Goal: Find contact information: Find contact information

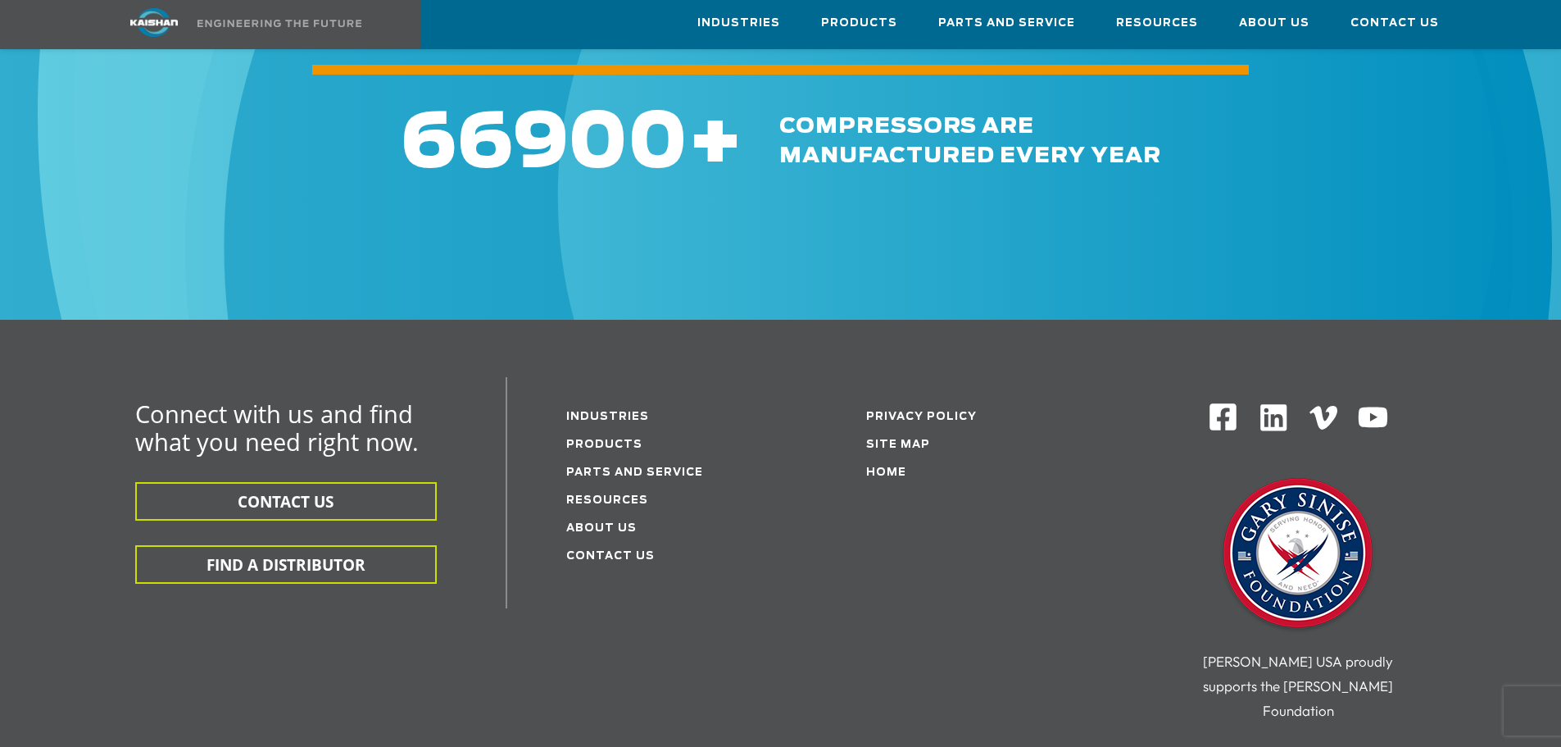
scroll to position [4180, 0]
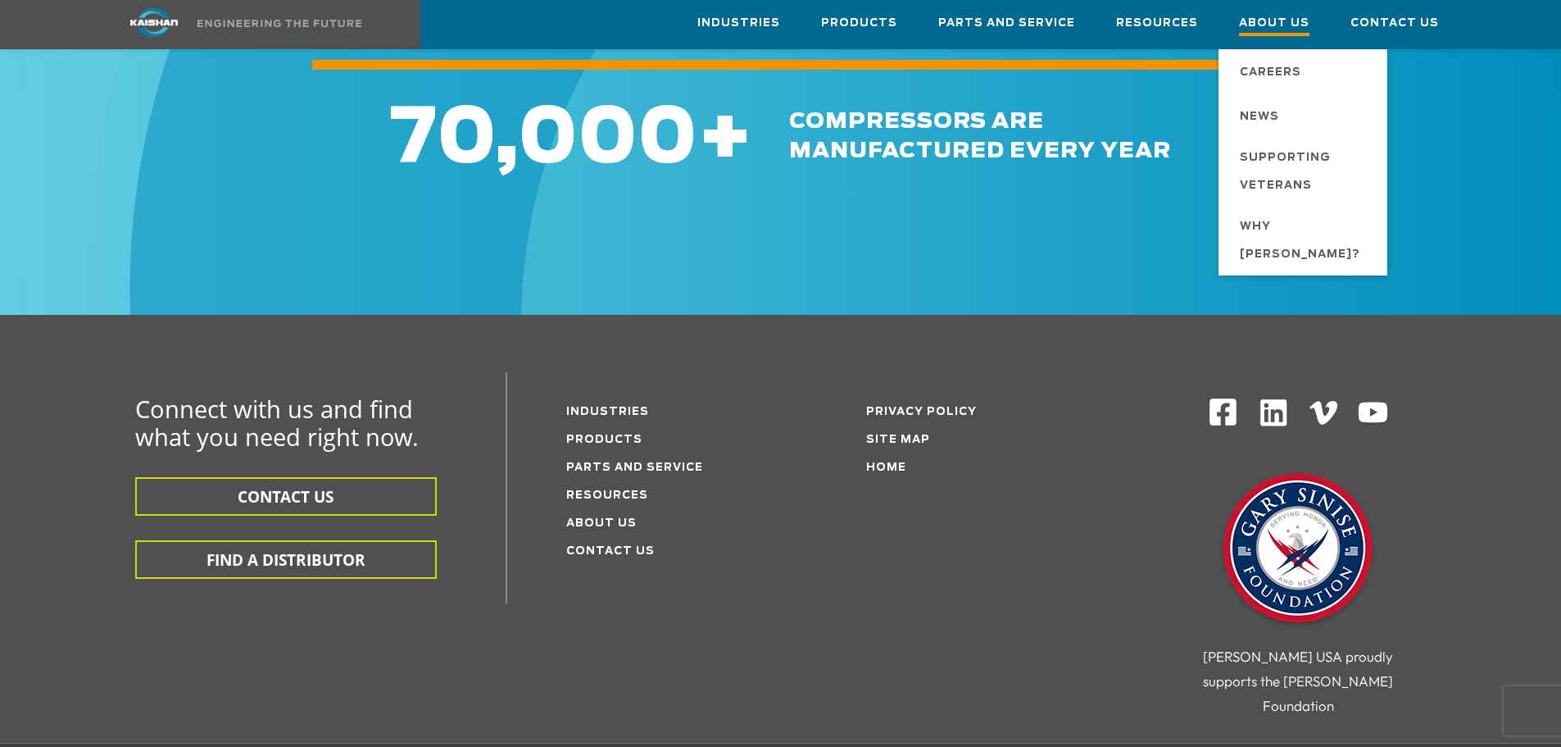
click at [1290, 29] on span "About Us" at bounding box center [1274, 25] width 70 height 22
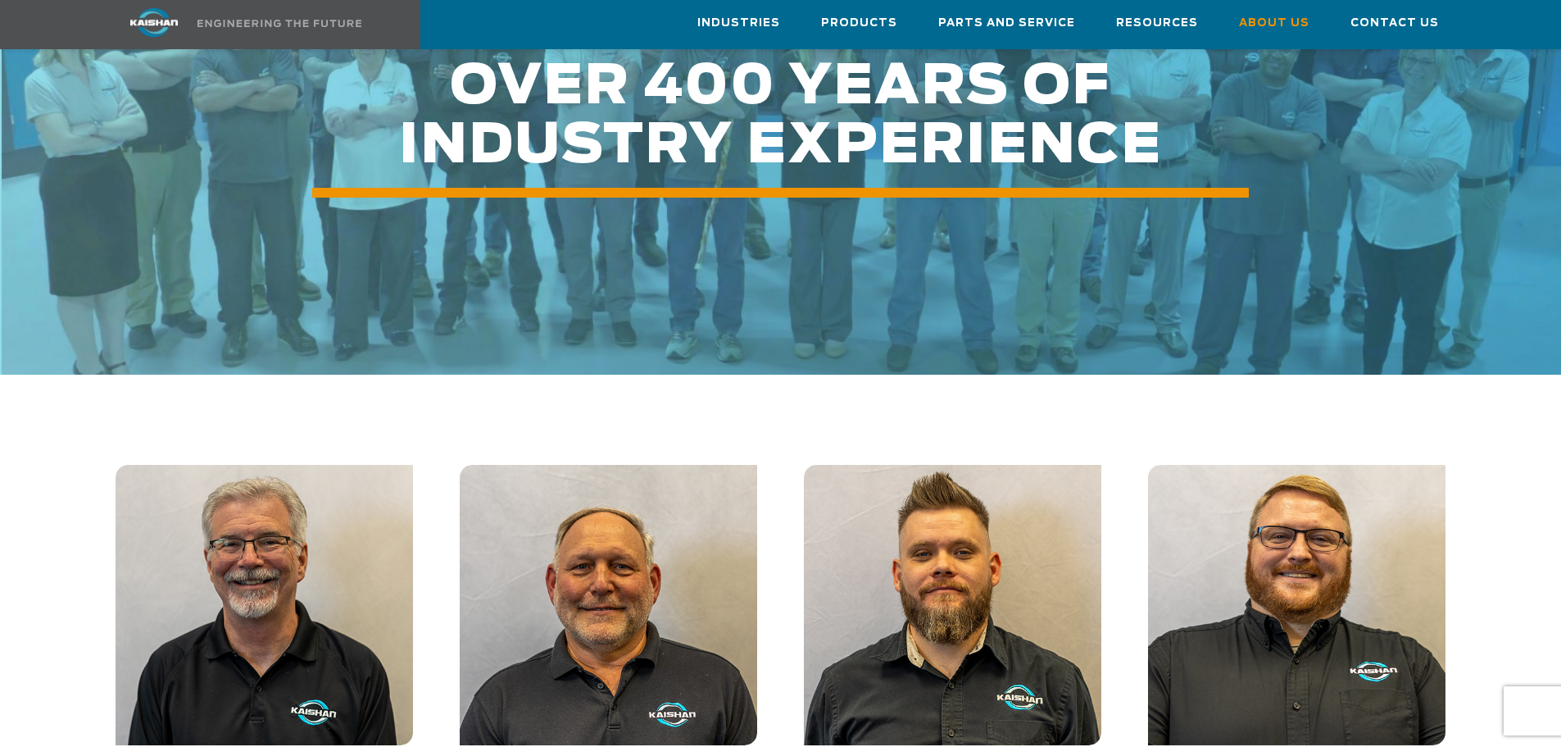
scroll to position [2377, 0]
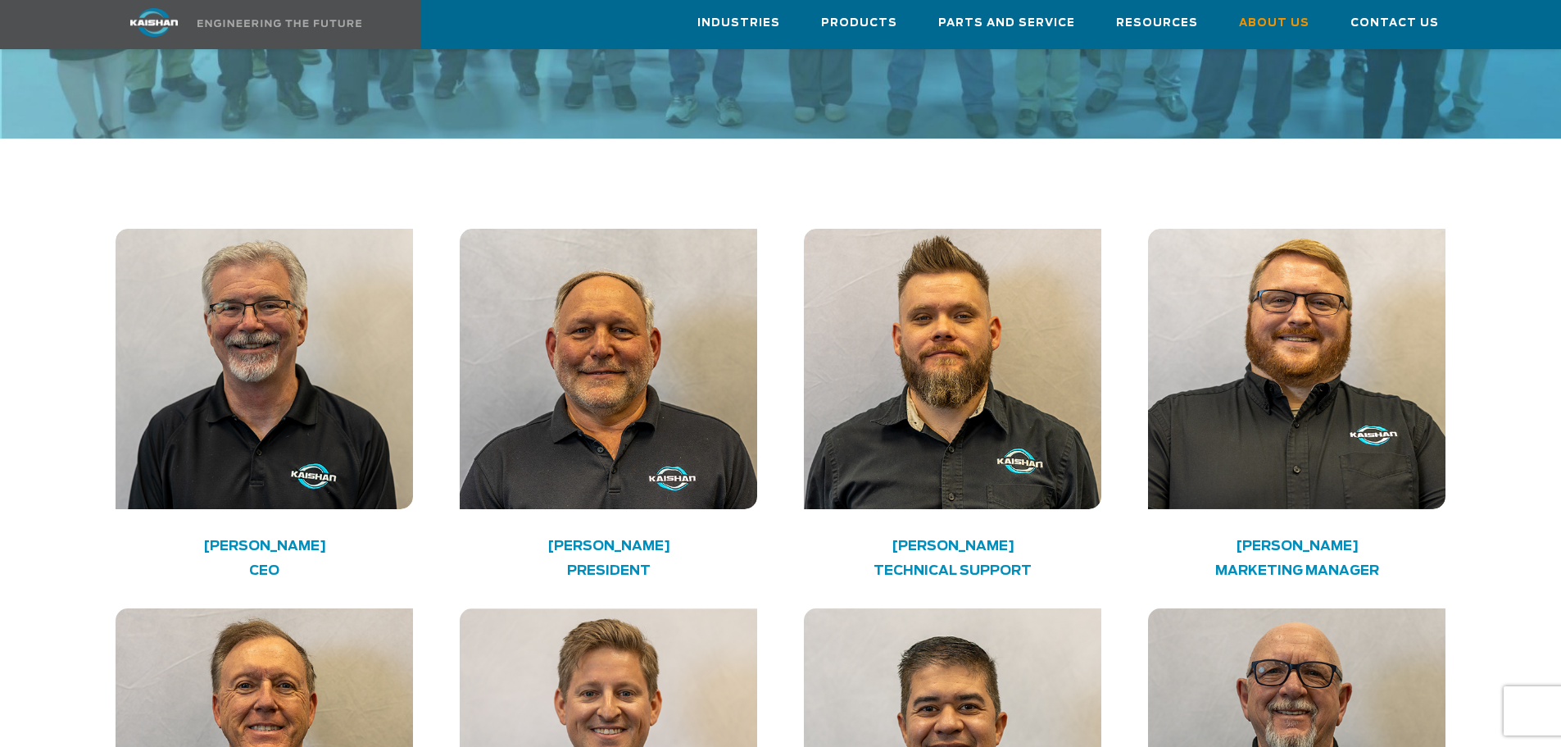
click at [185, 376] on img at bounding box center [264, 369] width 297 height 280
click at [220, 542] on h4 "Keith Schumacher" at bounding box center [265, 546] width 238 height 8
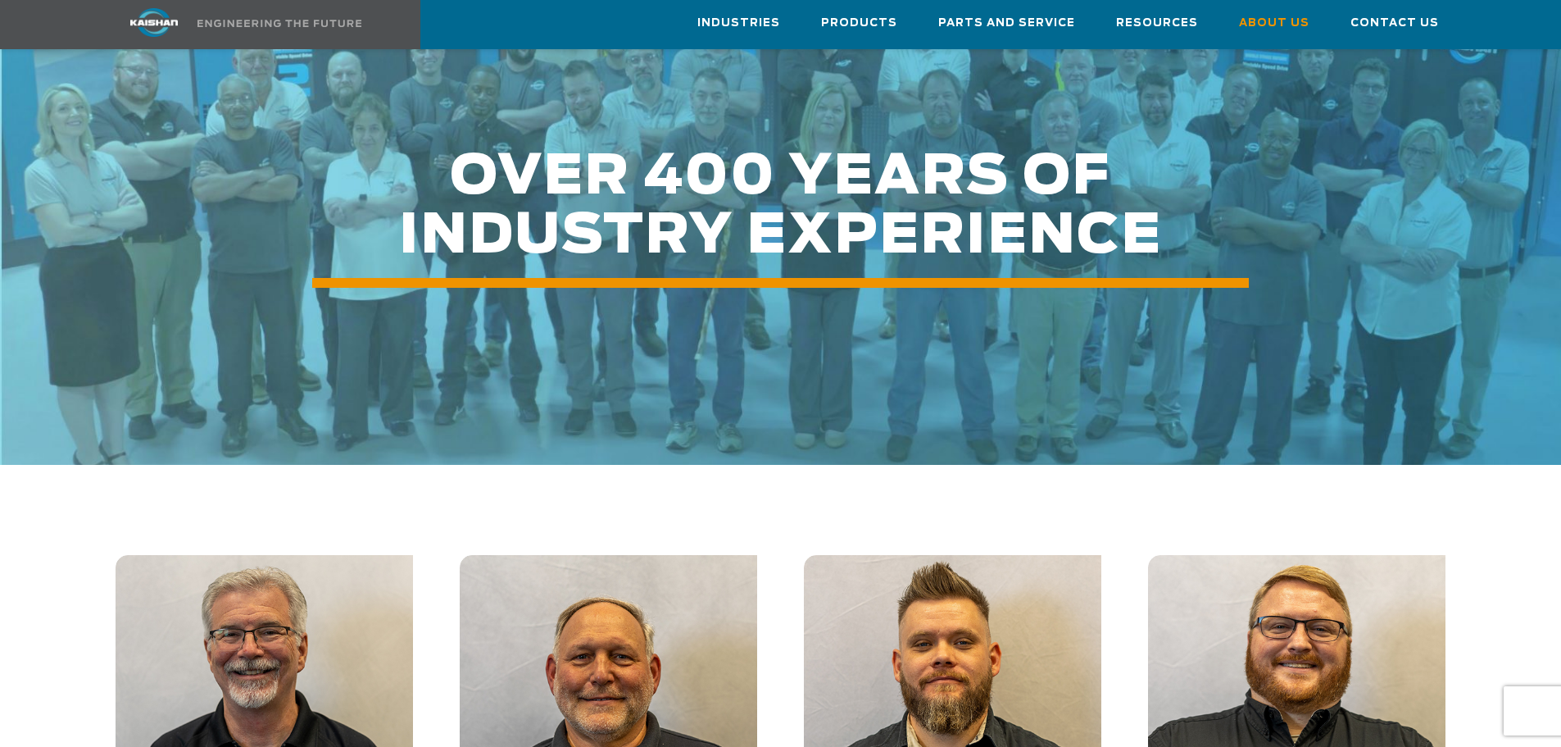
scroll to position [2049, 0]
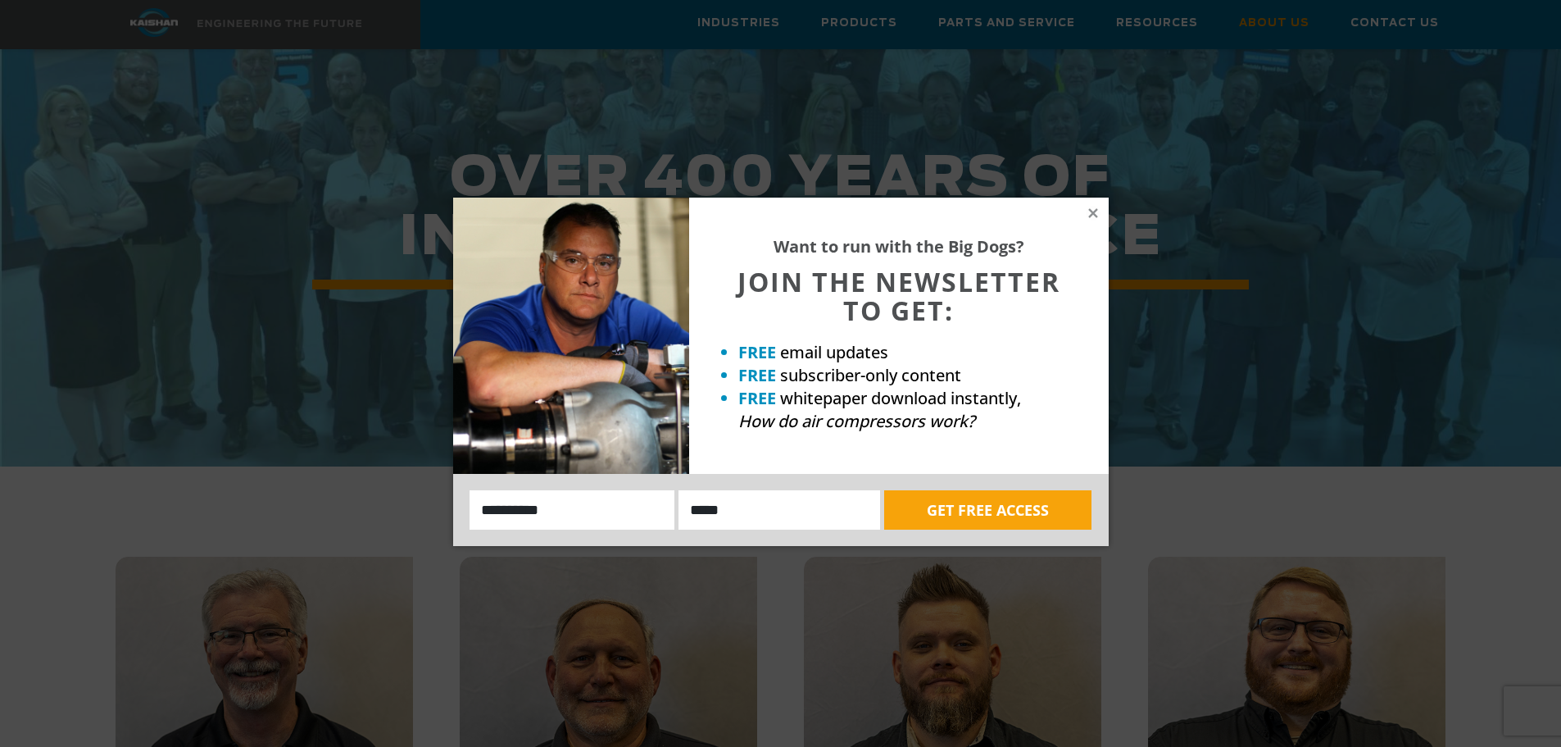
click at [892, 228] on div "Want to run with the Big Dogs? JOIN THE NEWSLETTER TO GET: FREE email updates F…" at bounding box center [899, 336] width 420 height 276
click at [1092, 214] on icon at bounding box center [1092, 212] width 9 height 9
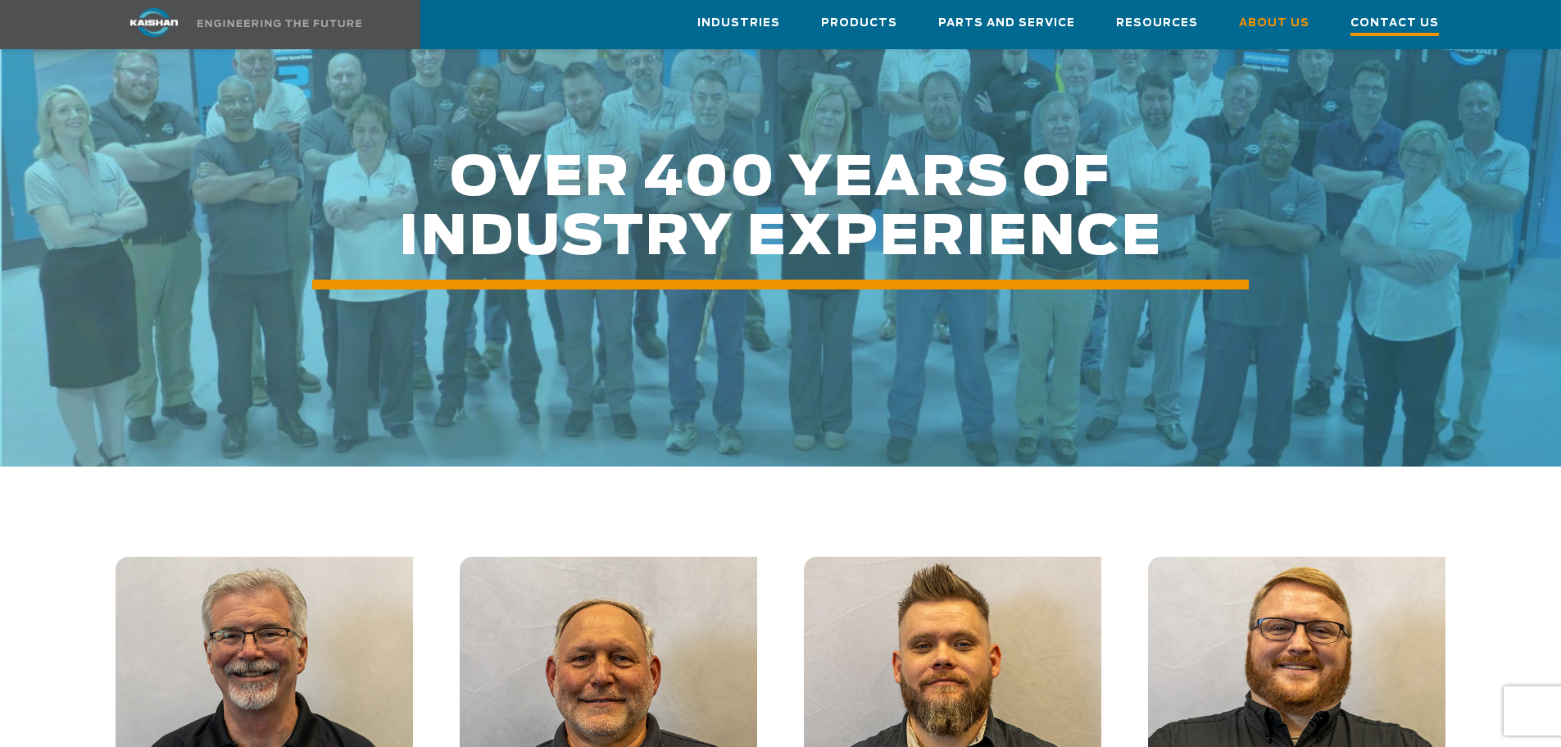
click at [1370, 25] on span "Contact Us" at bounding box center [1395, 25] width 89 height 22
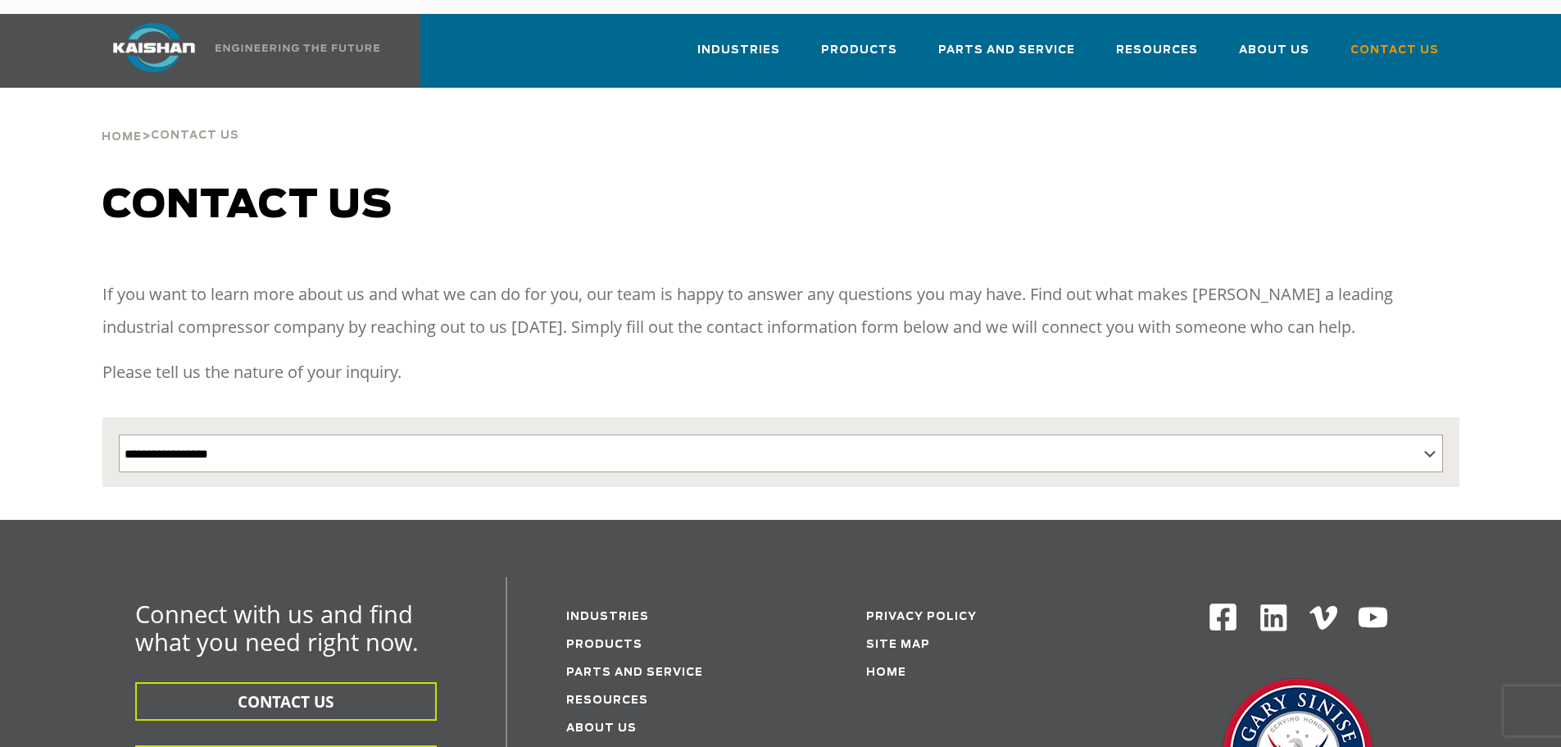
select select "Contact form"
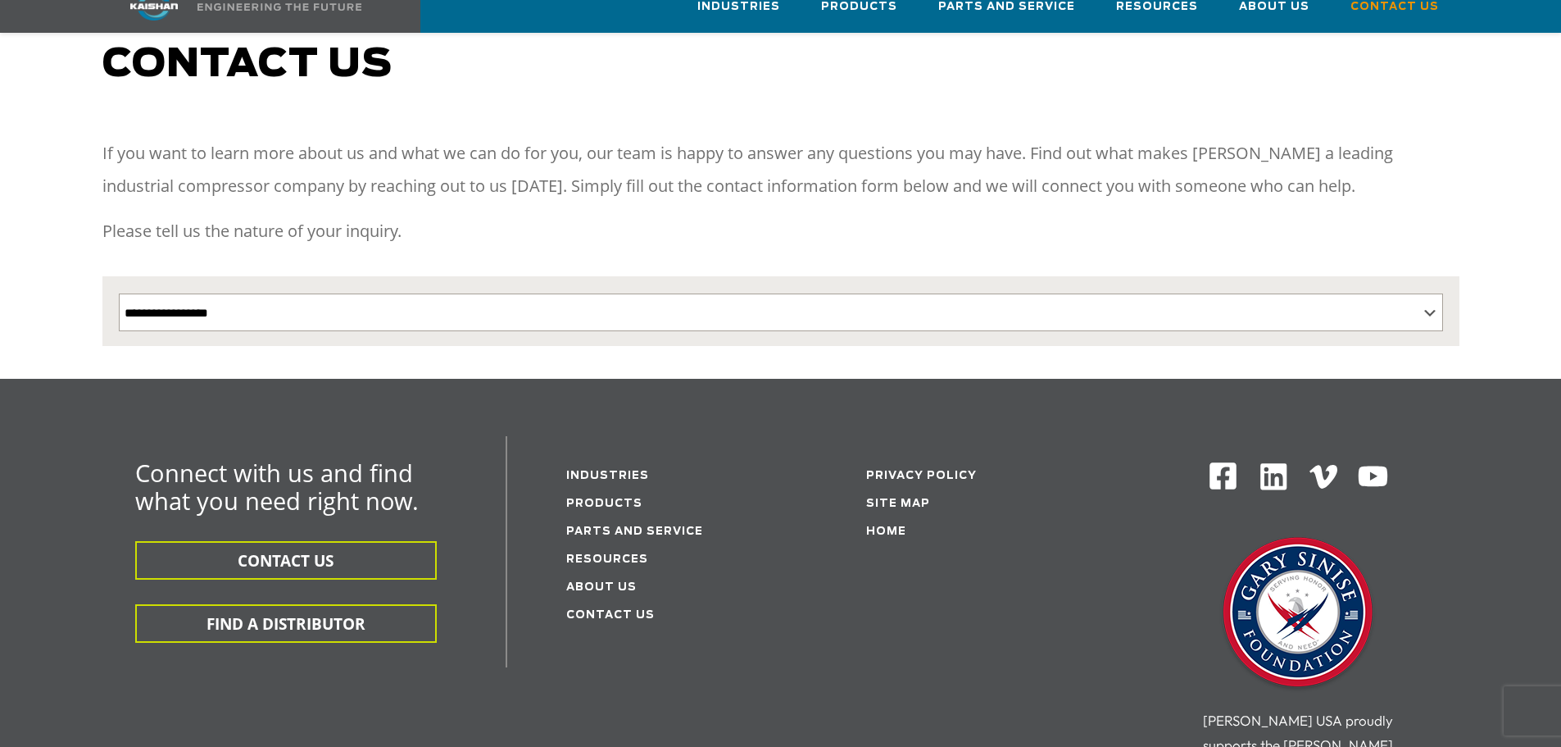
scroll to position [164, 0]
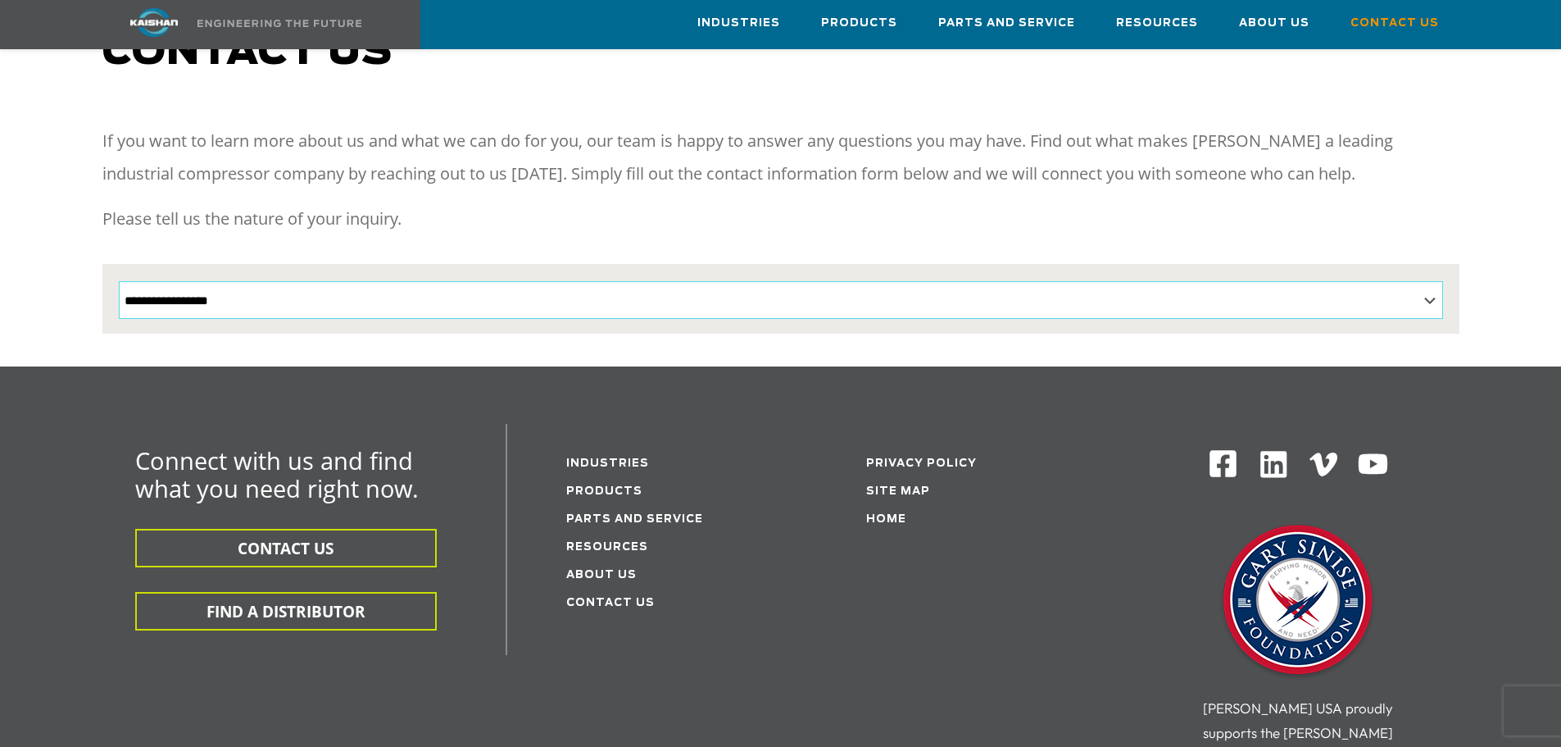
click at [314, 291] on select "**********" at bounding box center [781, 300] width 1324 height 38
select select "**********"
click at [119, 281] on select "**********" at bounding box center [781, 300] width 1324 height 38
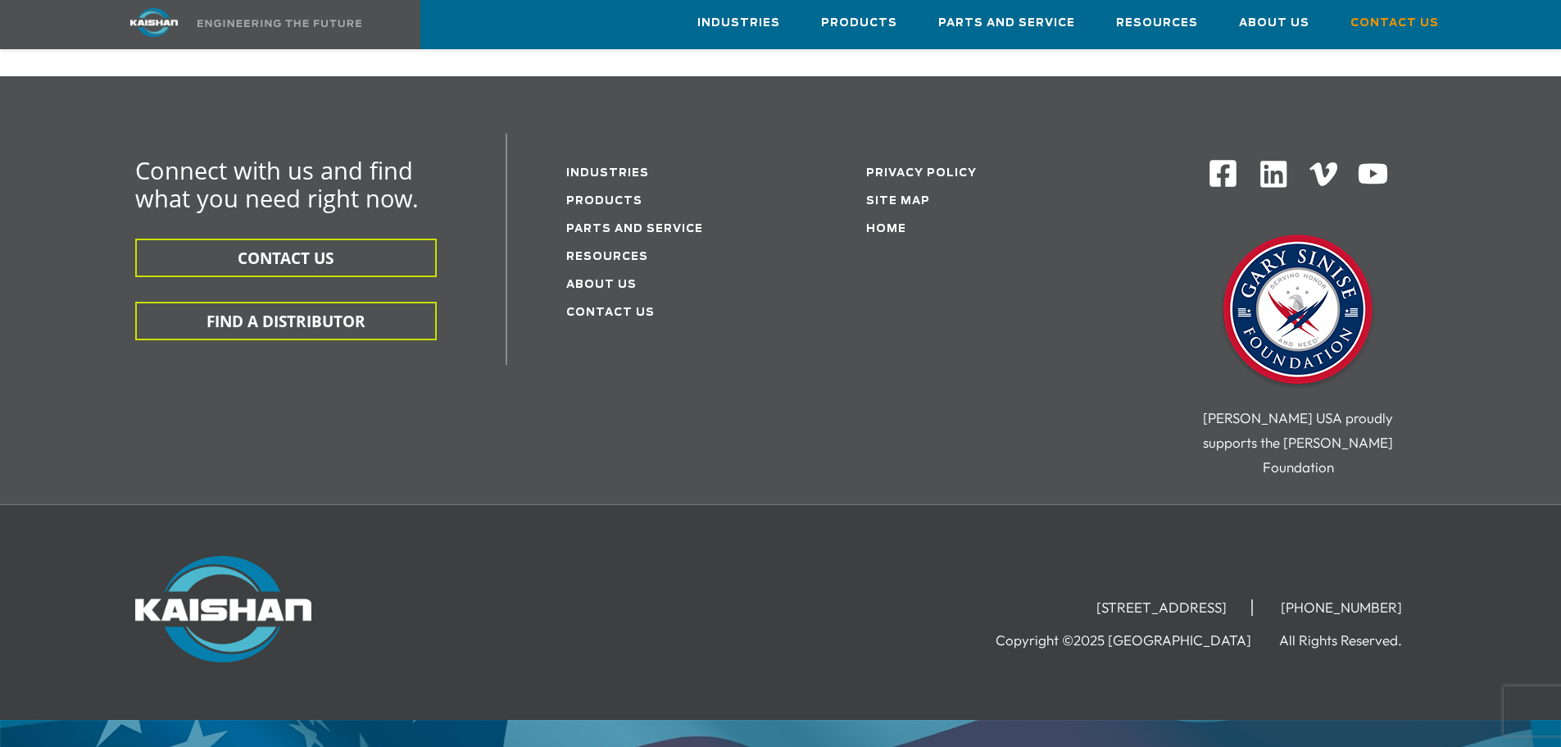
scroll to position [1148, 0]
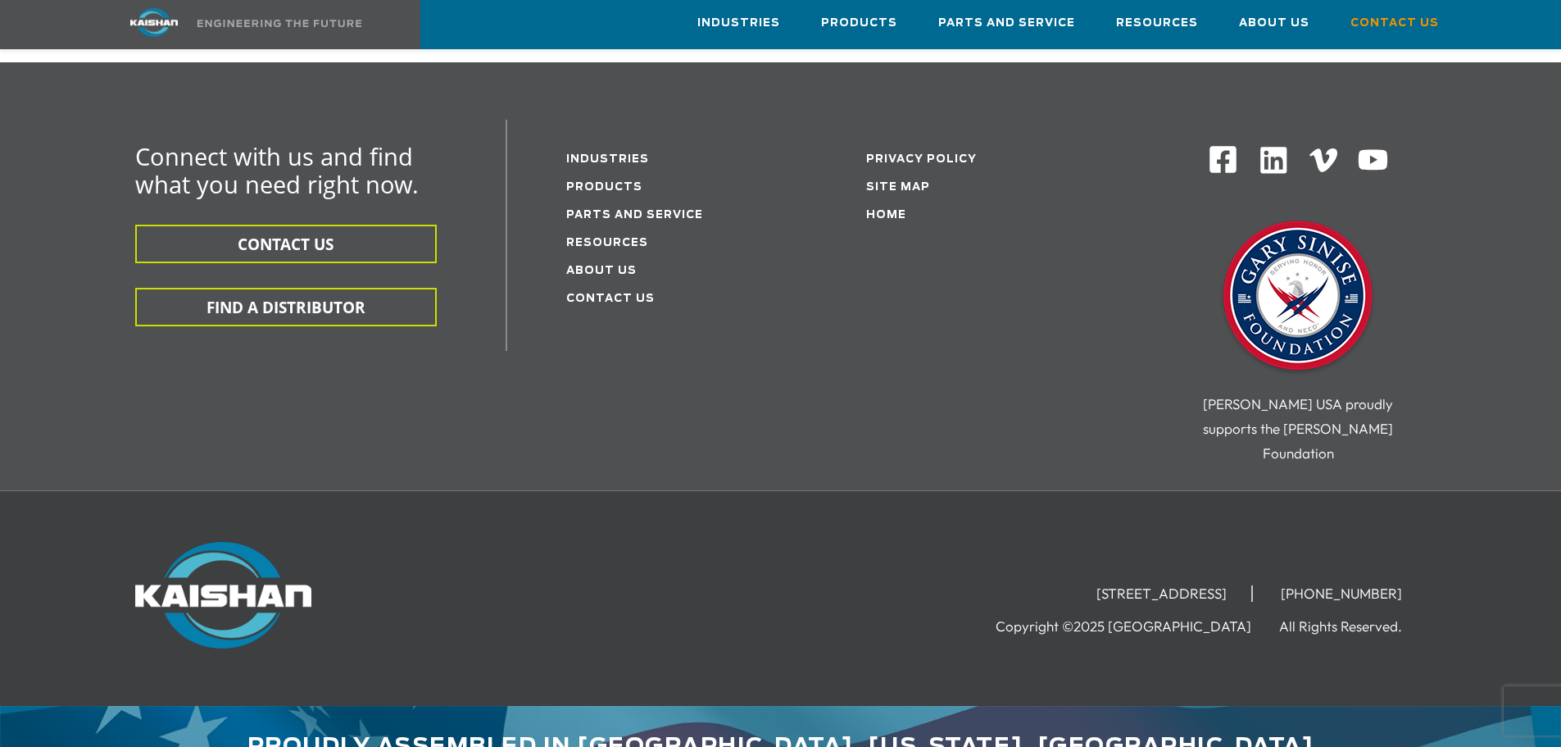
drag, startPoint x: 964, startPoint y: 536, endPoint x: 1244, endPoint y: 557, distance: 281.1
click at [1244, 580] on ul "15445 Industrial Park Drive, Loxley, AL 36551 (251) 257-0586" at bounding box center [1249, 592] width 355 height 25
copy li "[STREET_ADDRESS]"
drag, startPoint x: 1415, startPoint y: 556, endPoint x: 1310, endPoint y: 547, distance: 105.2
click at [1310, 580] on ul "15445 Industrial Park Drive, Loxley, AL 36551 (251) 257-0586" at bounding box center [1249, 592] width 355 height 25
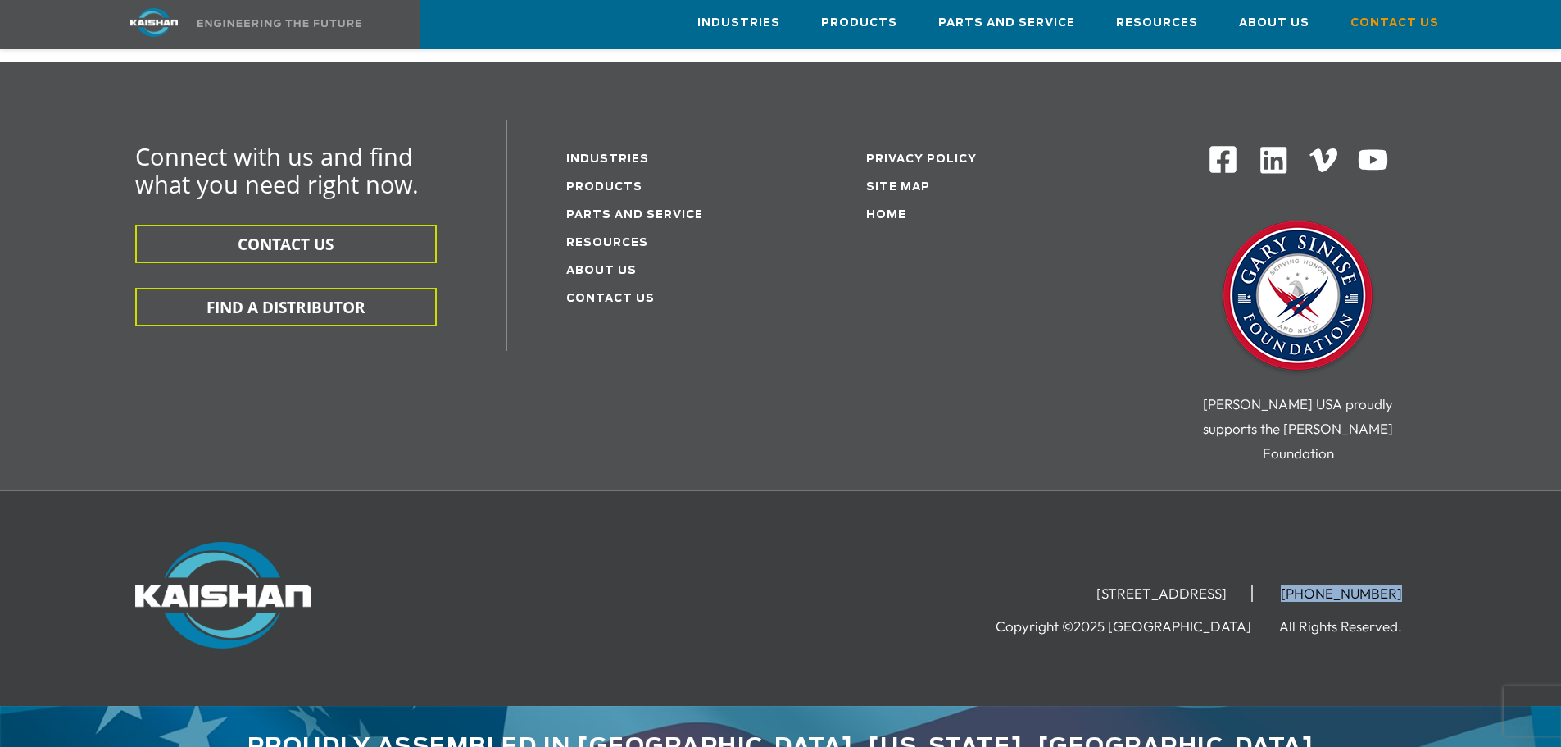
copy li "[PHONE_NUMBER]"
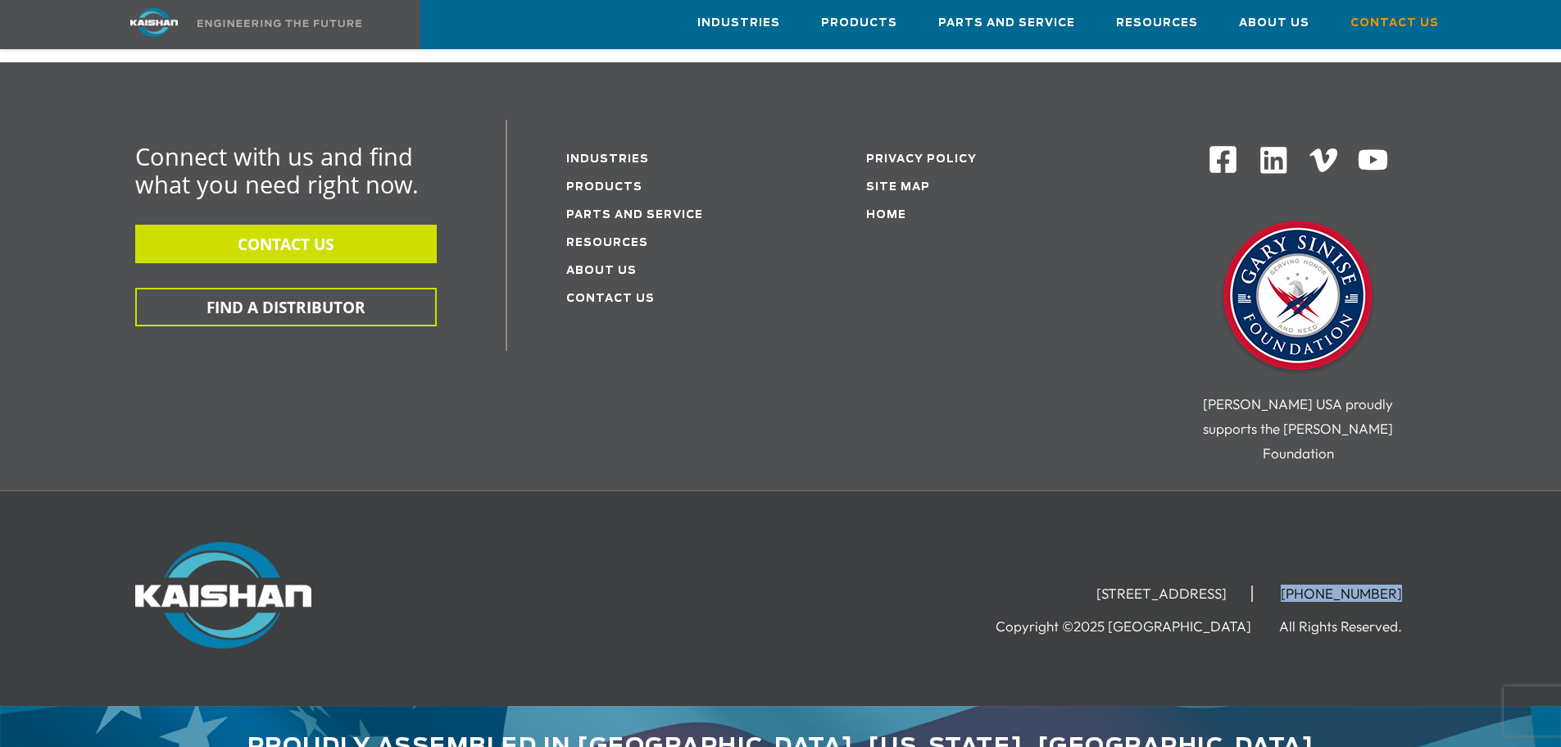
click at [344, 225] on button "CONTACT US" at bounding box center [286, 244] width 302 height 39
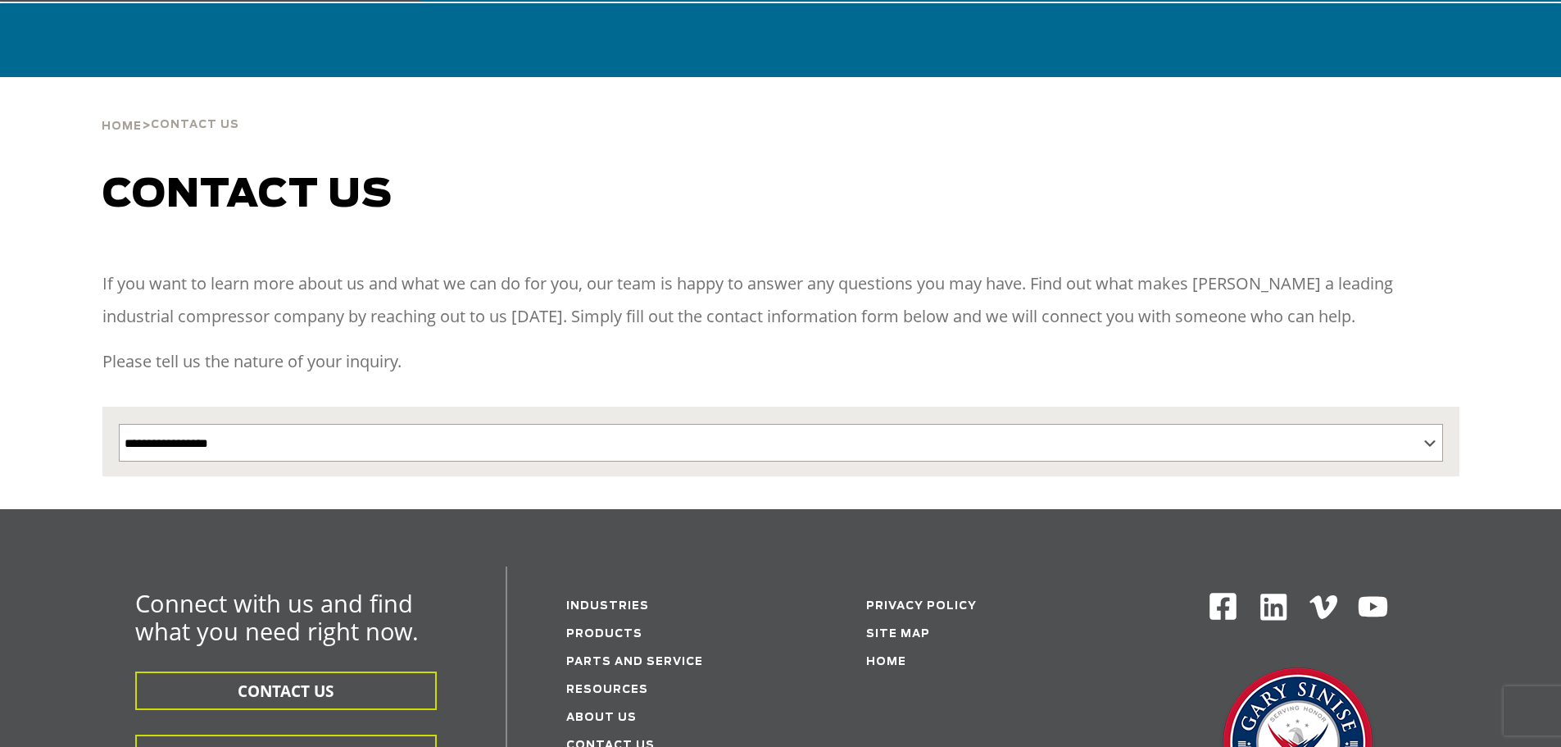
scroll to position [328, 0]
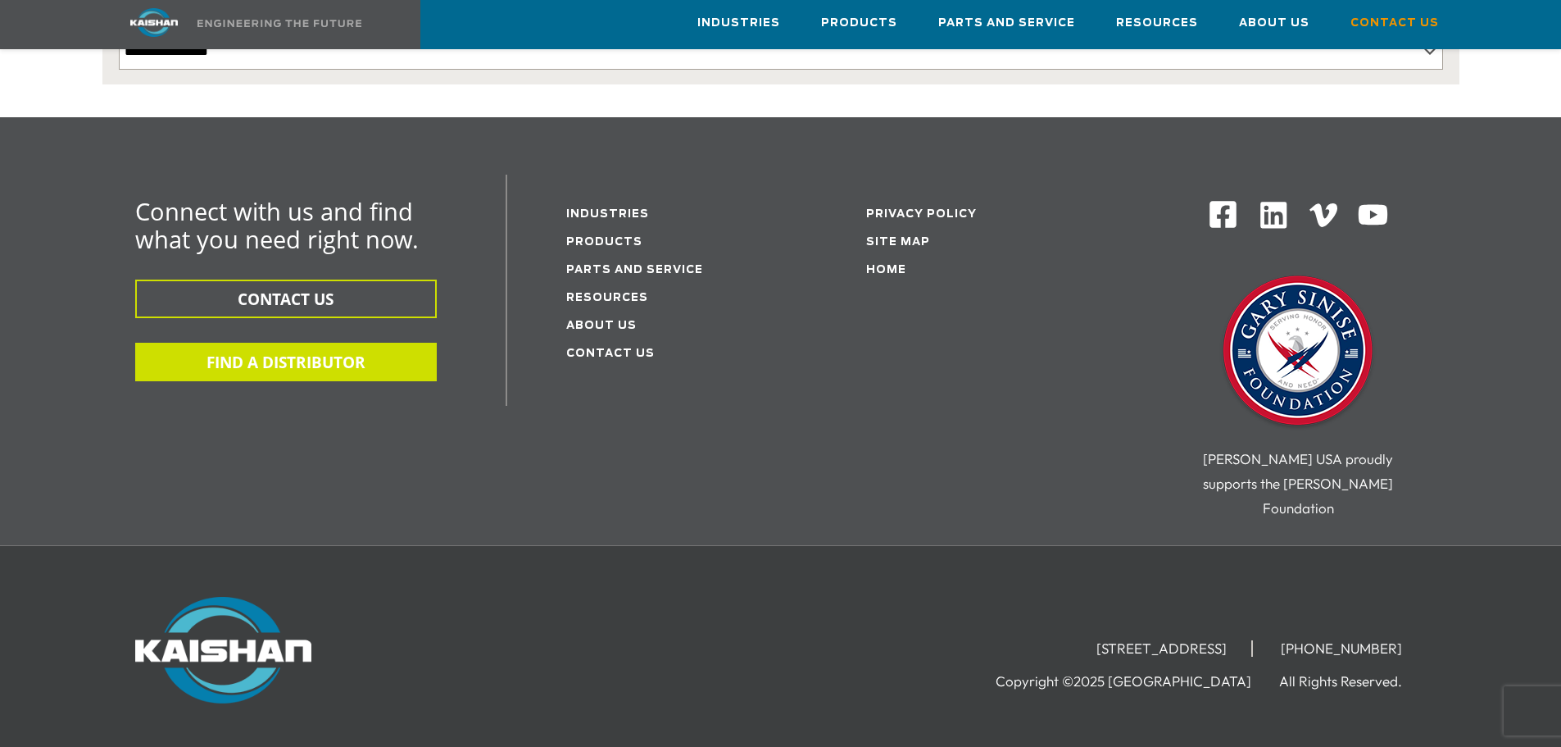
scroll to position [463, 0]
